Goal: Check status: Check status

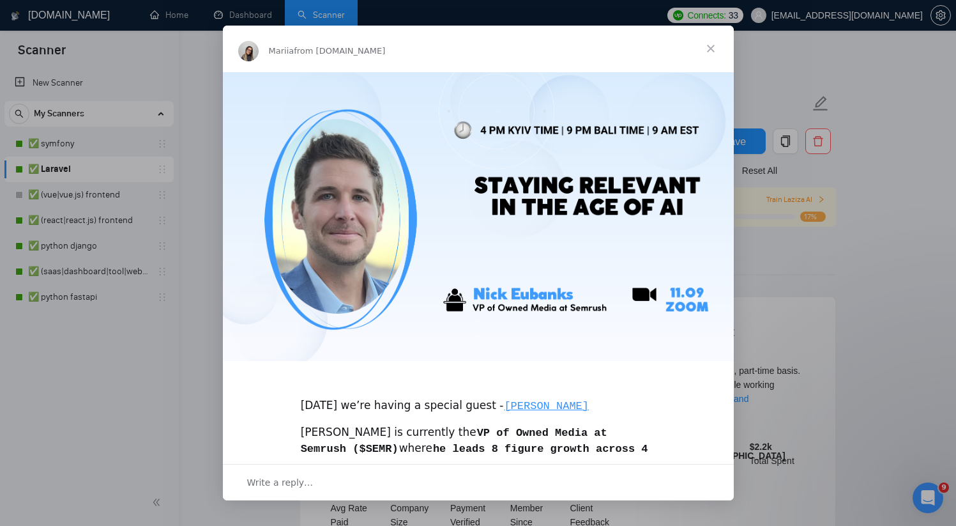
click at [711, 43] on span "Close" at bounding box center [711, 49] width 46 height 46
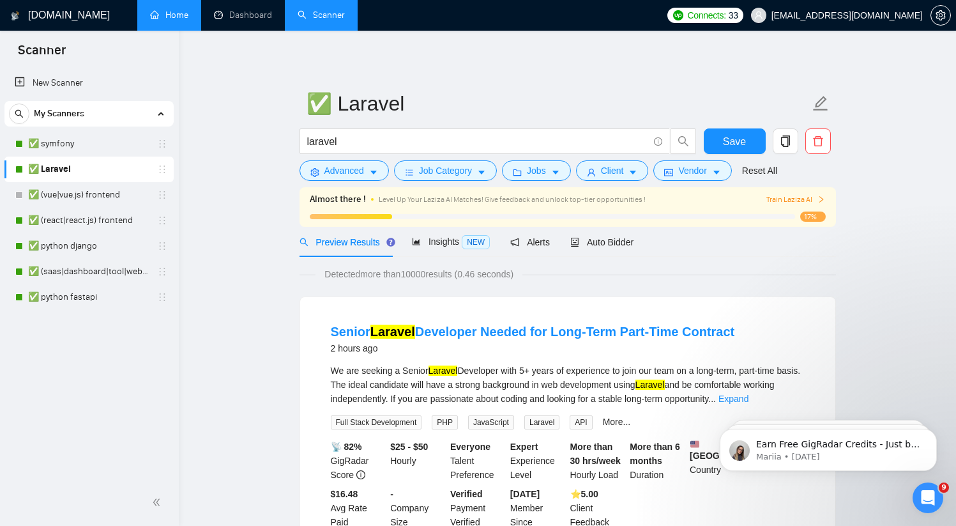
click at [188, 20] on link "Home" at bounding box center [169, 15] width 38 height 11
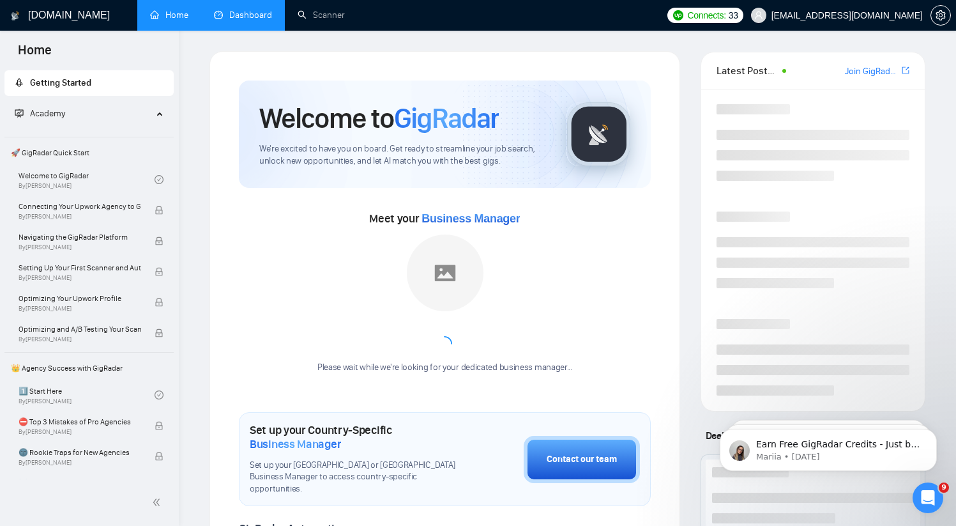
click at [233, 20] on link "Dashboard" at bounding box center [243, 15] width 58 height 11
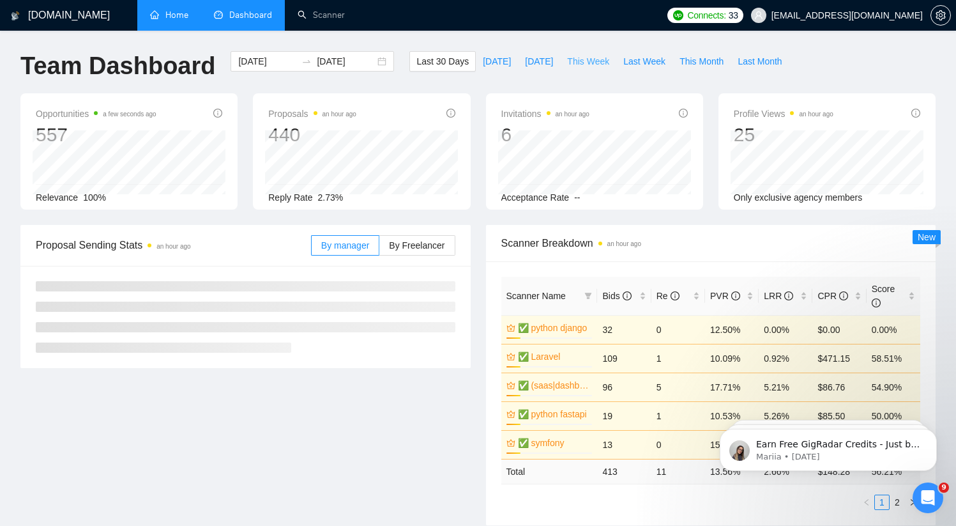
click at [591, 64] on span "This Week" at bounding box center [588, 61] width 42 height 14
type input "[DATE]"
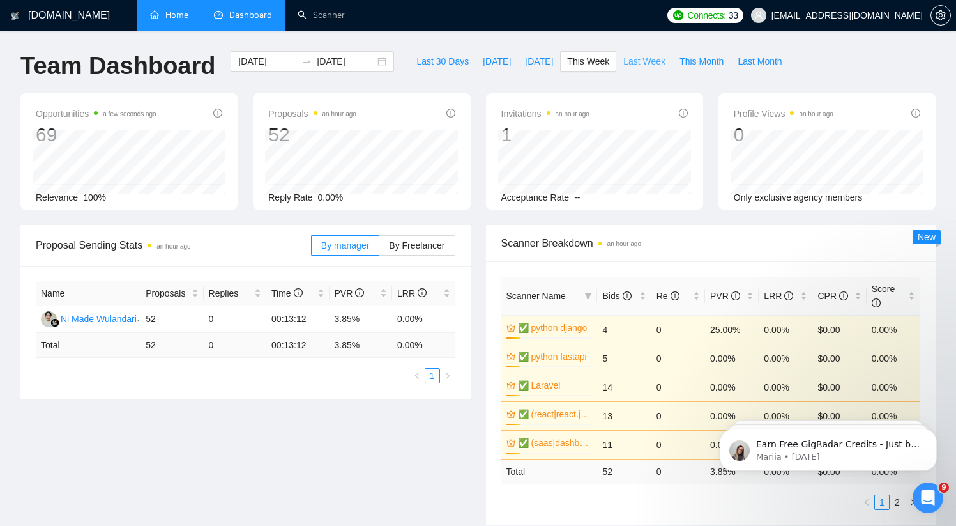
click at [672, 56] on button "Last Week" at bounding box center [644, 61] width 56 height 20
type input "[DATE]"
click at [589, 64] on span "This Week" at bounding box center [588, 61] width 42 height 14
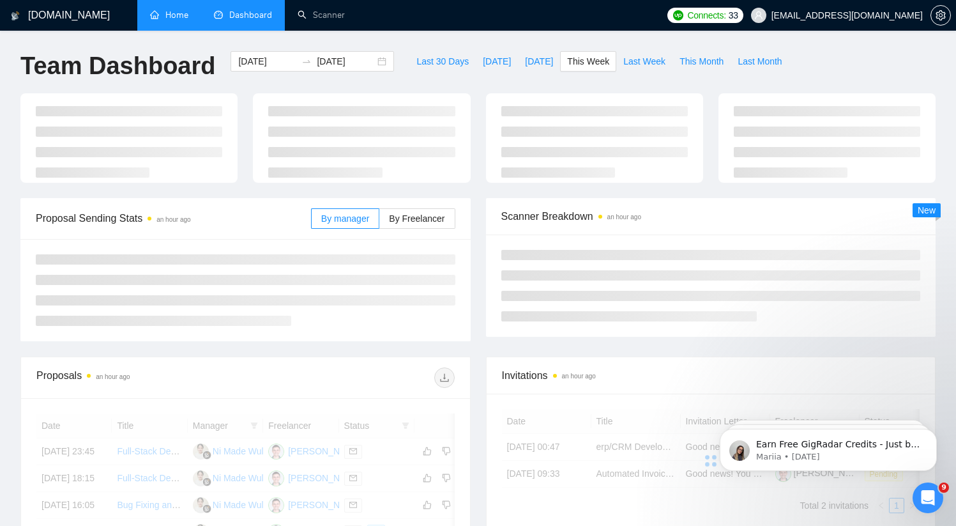
type input "[DATE]"
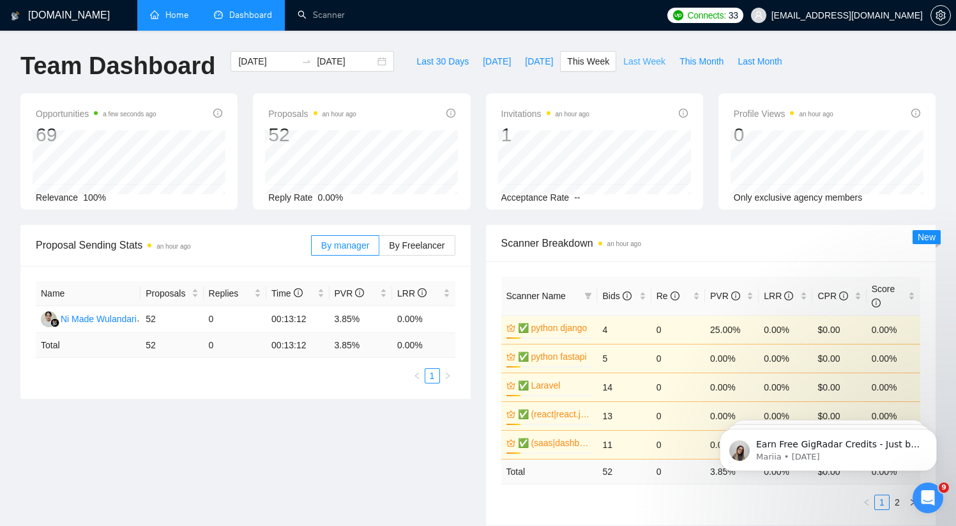
click at [633, 55] on span "Last Week" at bounding box center [644, 61] width 42 height 14
type input "[DATE]"
click at [587, 66] on span "This Week" at bounding box center [588, 61] width 42 height 14
type input "[DATE]"
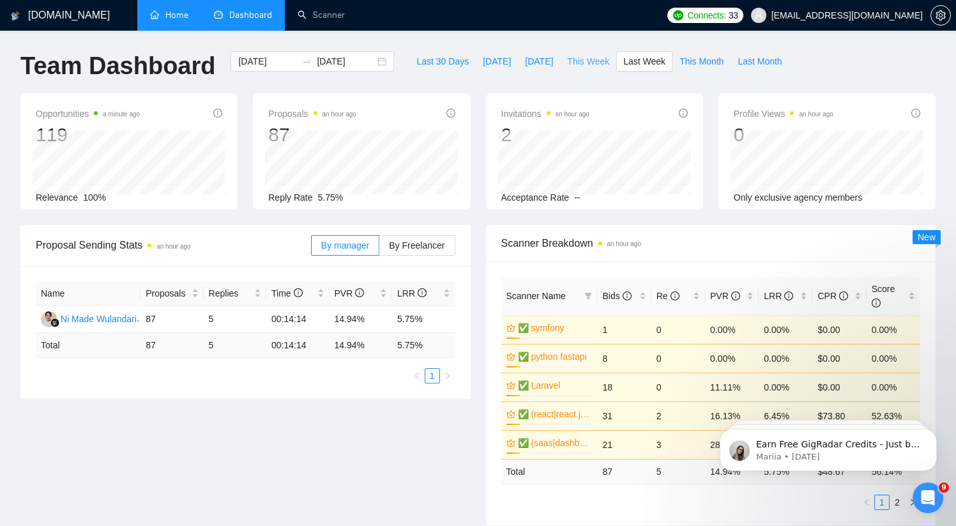
type input "[DATE]"
